Goal: Task Accomplishment & Management: Manage account settings

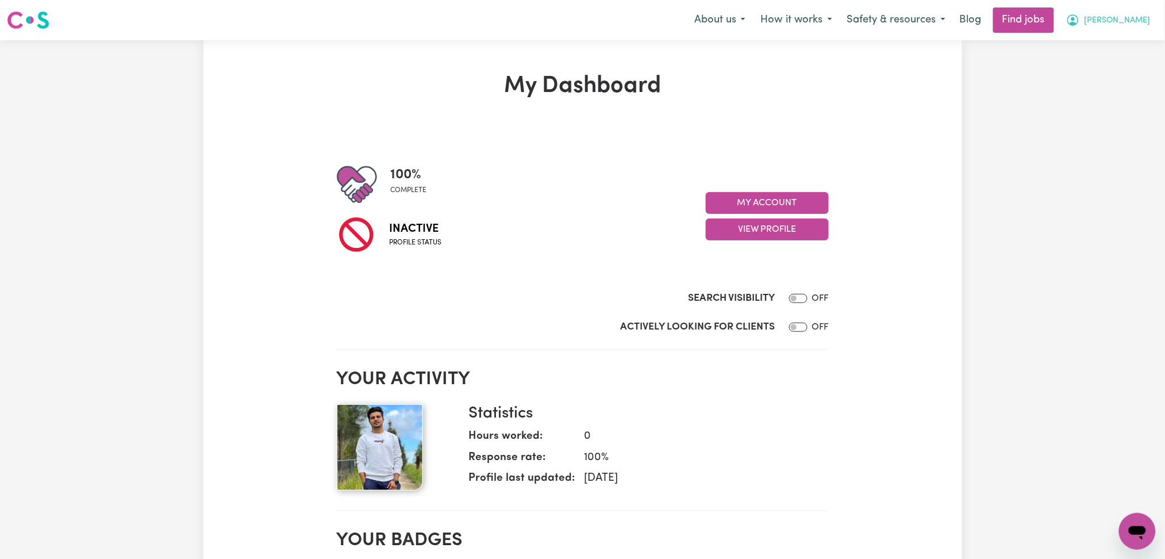
click at [1136, 28] on button "[PERSON_NAME]" at bounding box center [1108, 20] width 99 height 24
click at [1134, 80] on link "Logout" at bounding box center [1112, 88] width 91 height 22
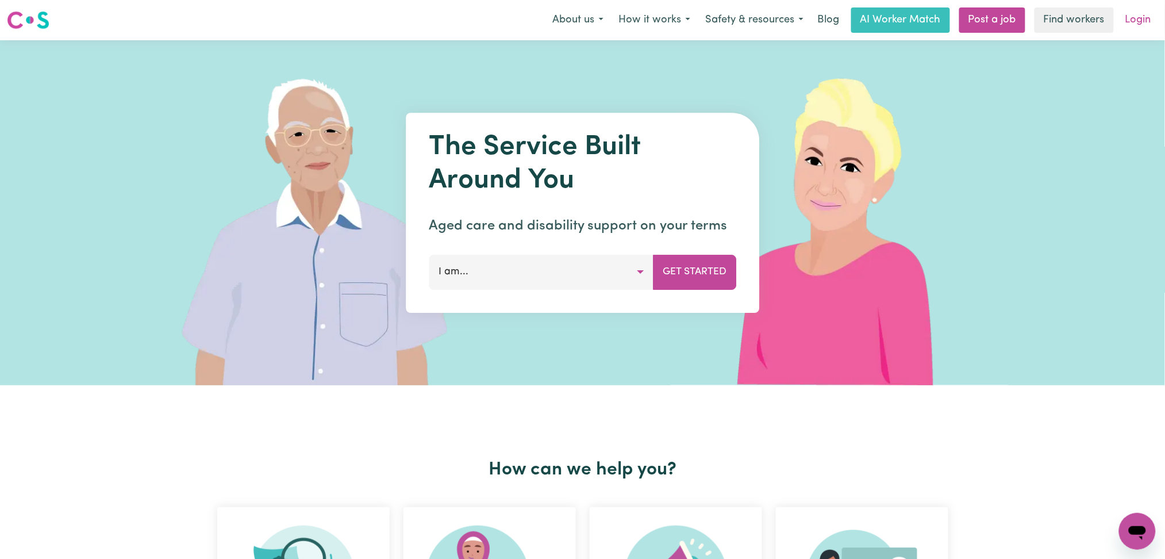
click at [1140, 31] on link "Login" at bounding box center [1138, 19] width 40 height 25
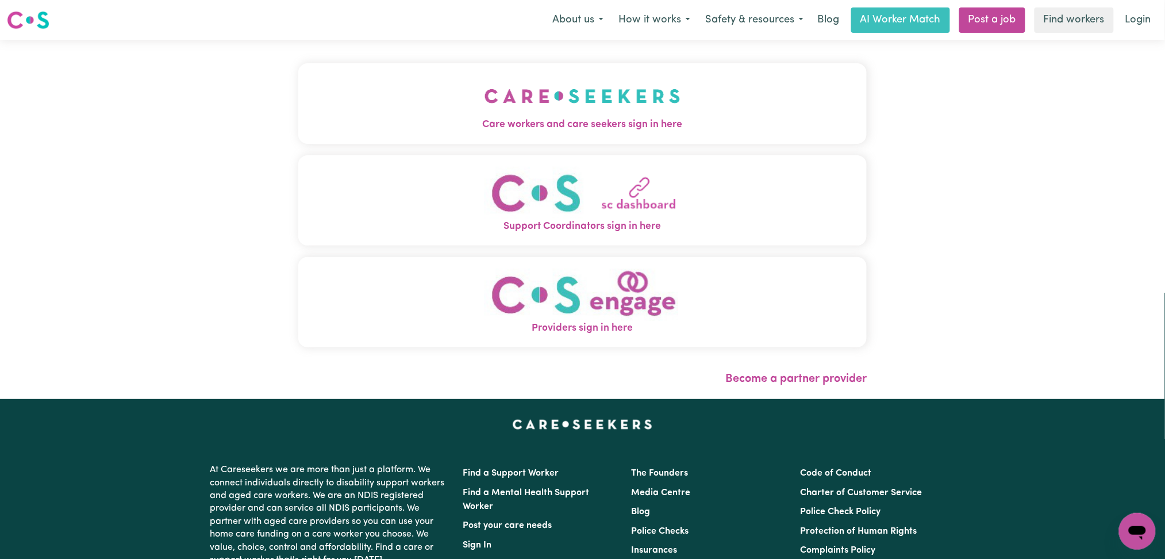
click at [502, 106] on button "Care workers and care seekers sign in here" at bounding box center [582, 103] width 569 height 80
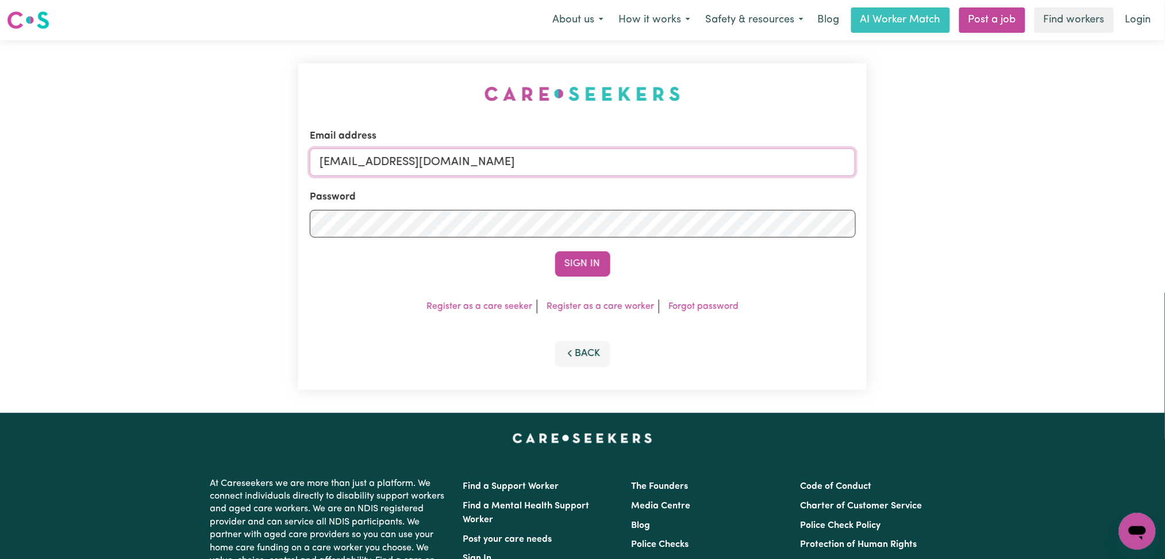
click at [488, 175] on input "[EMAIL_ADDRESS][DOMAIN_NAME]" at bounding box center [583, 162] width 546 height 28
drag, startPoint x: 382, startPoint y: 161, endPoint x: 754, endPoint y: 194, distance: 373.3
click at [834, 187] on form "Email address Superuser~[EMAIL_ADDRESS][DOMAIN_NAME] Password Sign In" at bounding box center [583, 203] width 546 height 148
type input "Superuser~[EMAIL_ADDRESS][DOMAIN_NAME]"
click at [584, 259] on button "Sign In" at bounding box center [582, 263] width 55 height 25
